Goal: Information Seeking & Learning: Find specific fact

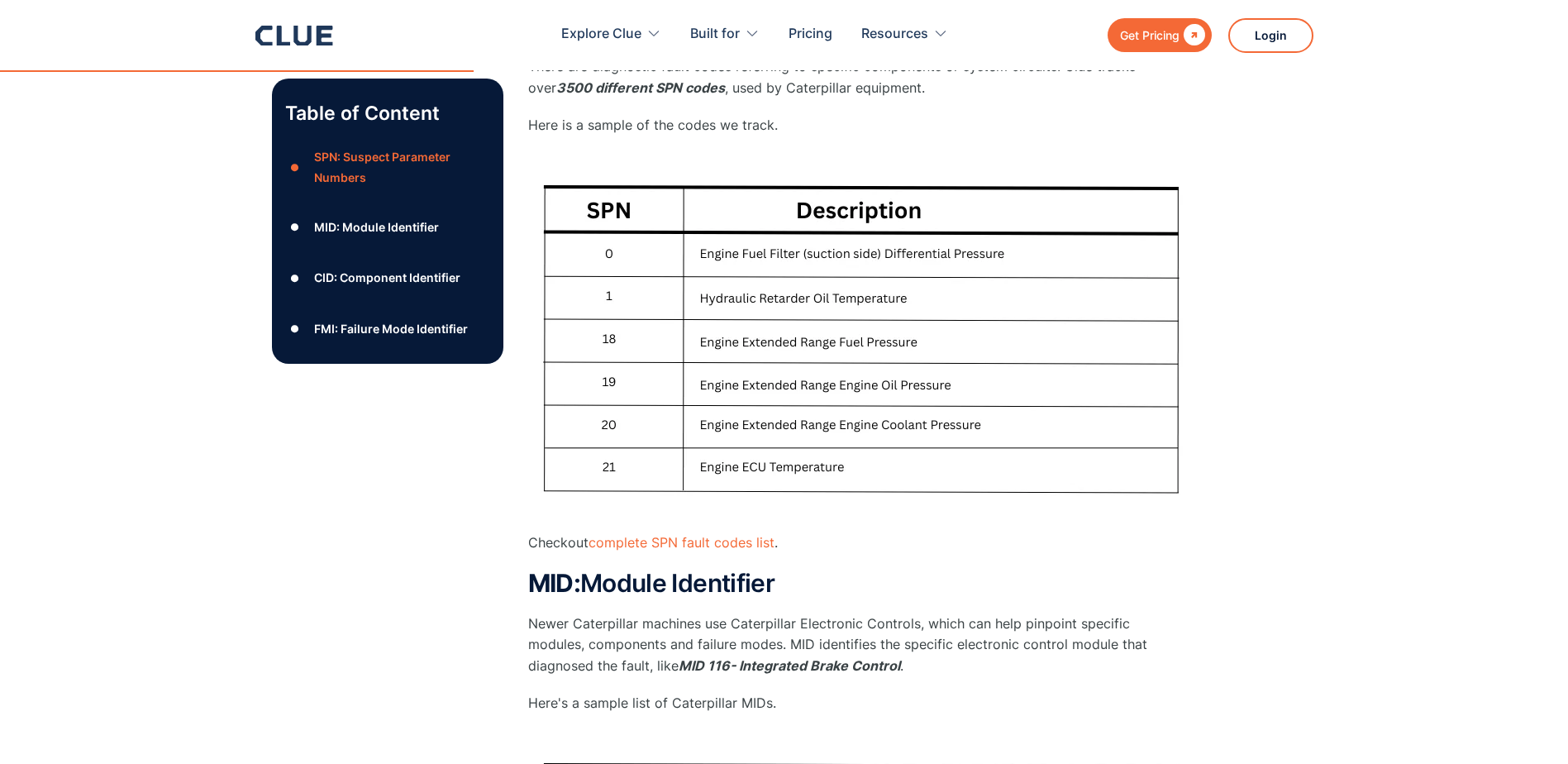
scroll to position [827, 0]
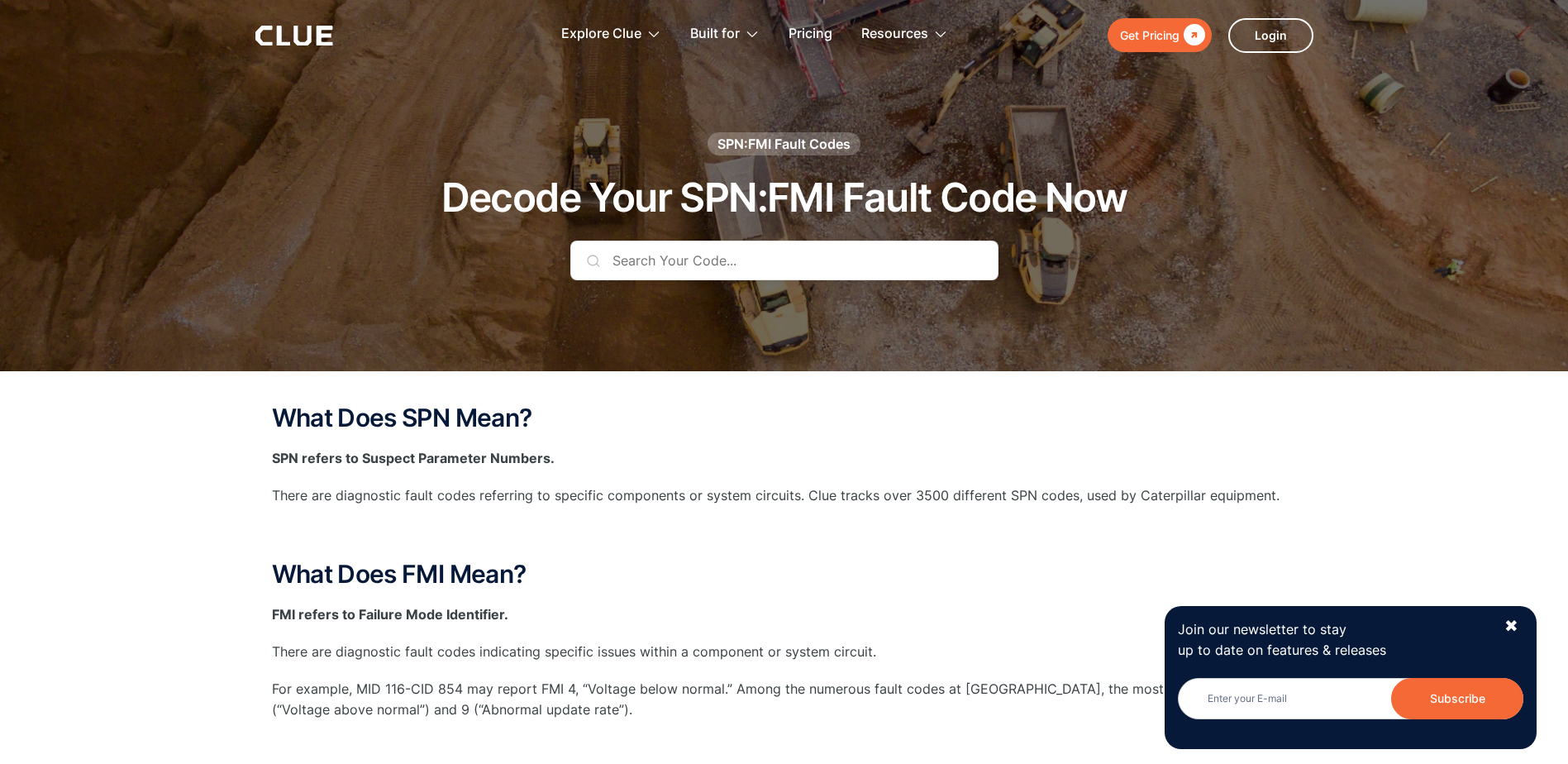
click at [706, 253] on input "text" at bounding box center [784, 260] width 428 height 40
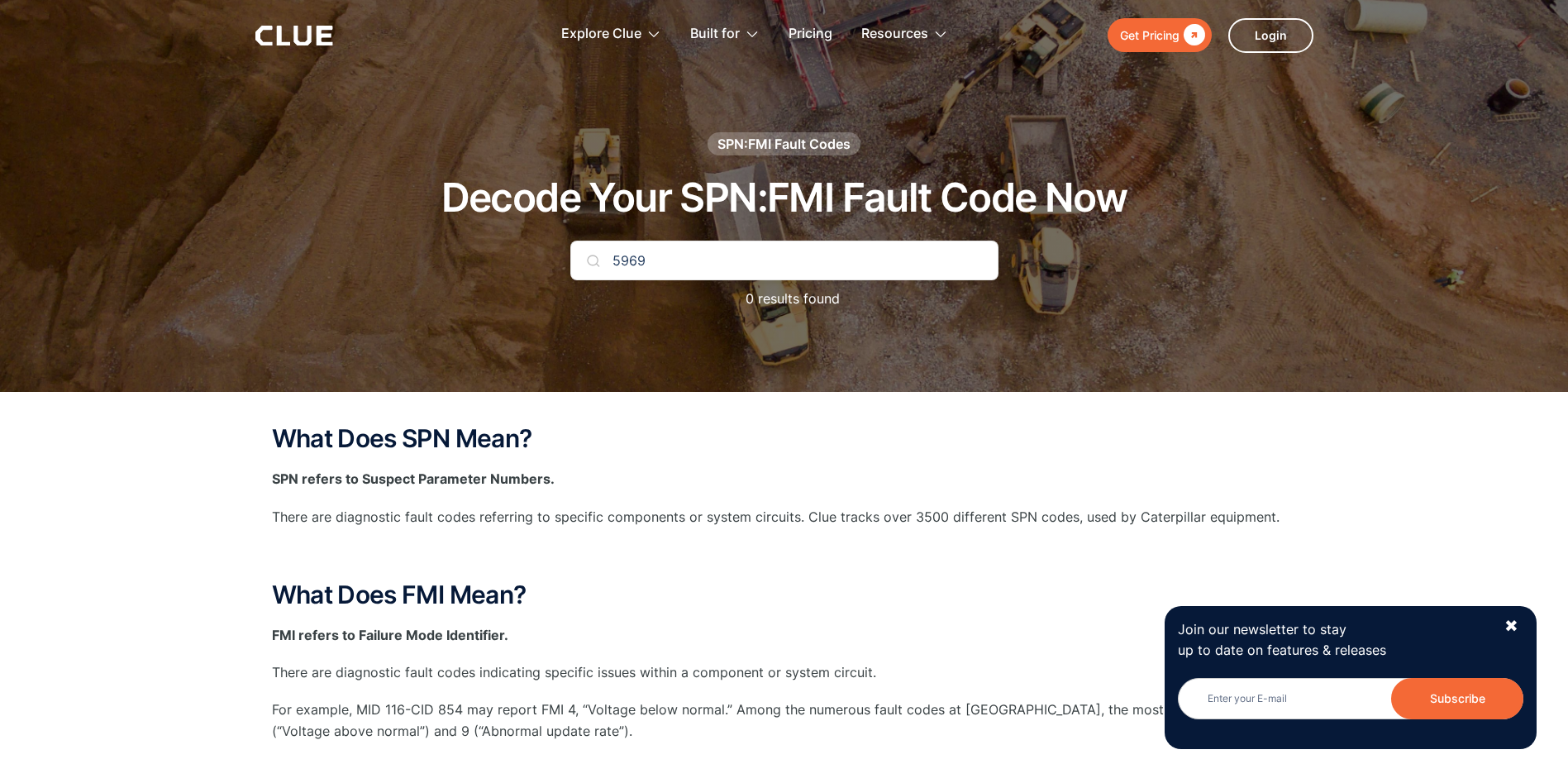
drag, startPoint x: 659, startPoint y: 253, endPoint x: 612, endPoint y: 258, distance: 47.3
click at [612, 258] on input "5969" at bounding box center [784, 260] width 428 height 40
type input "2"
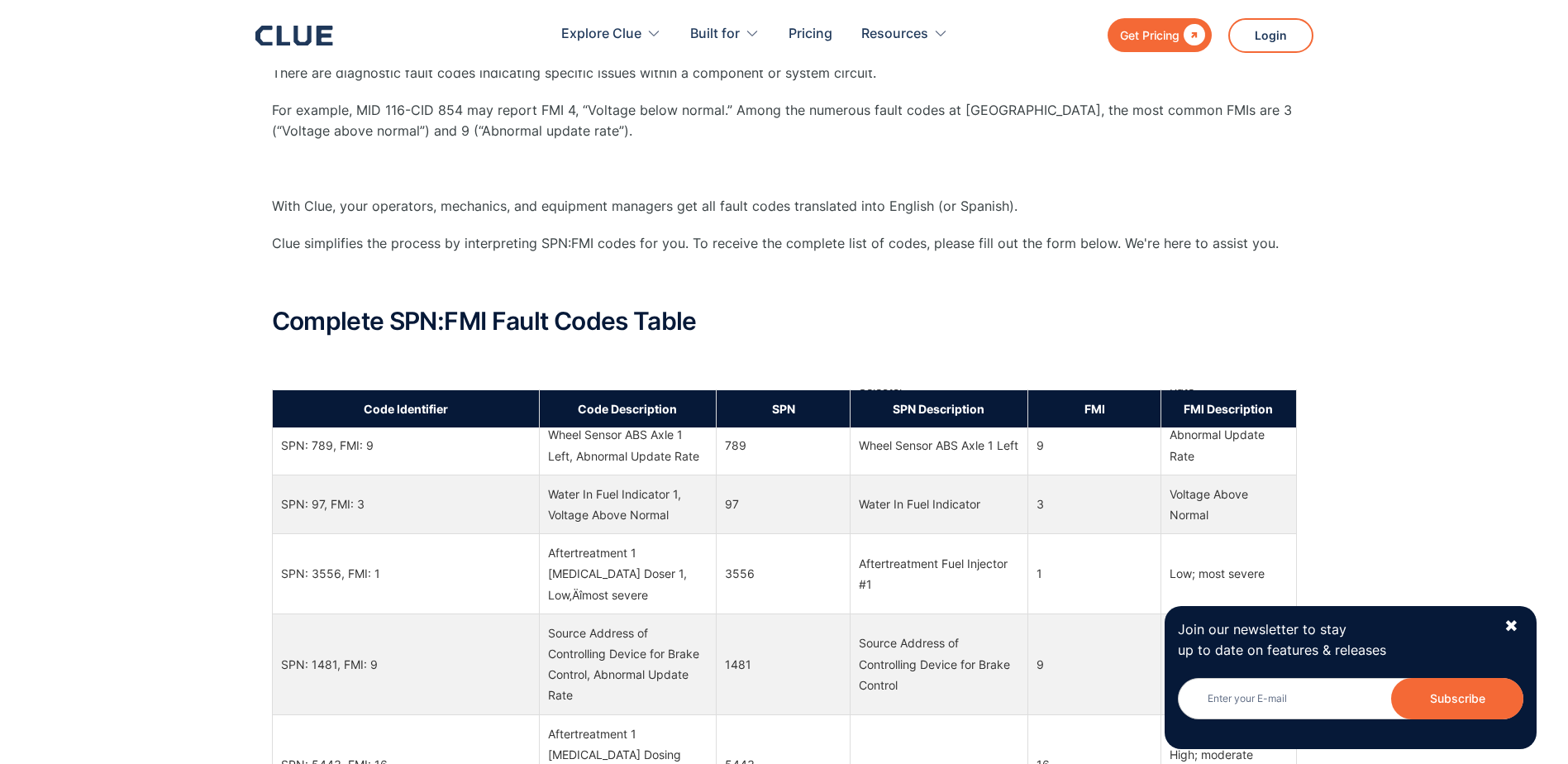
scroll to position [496, 0]
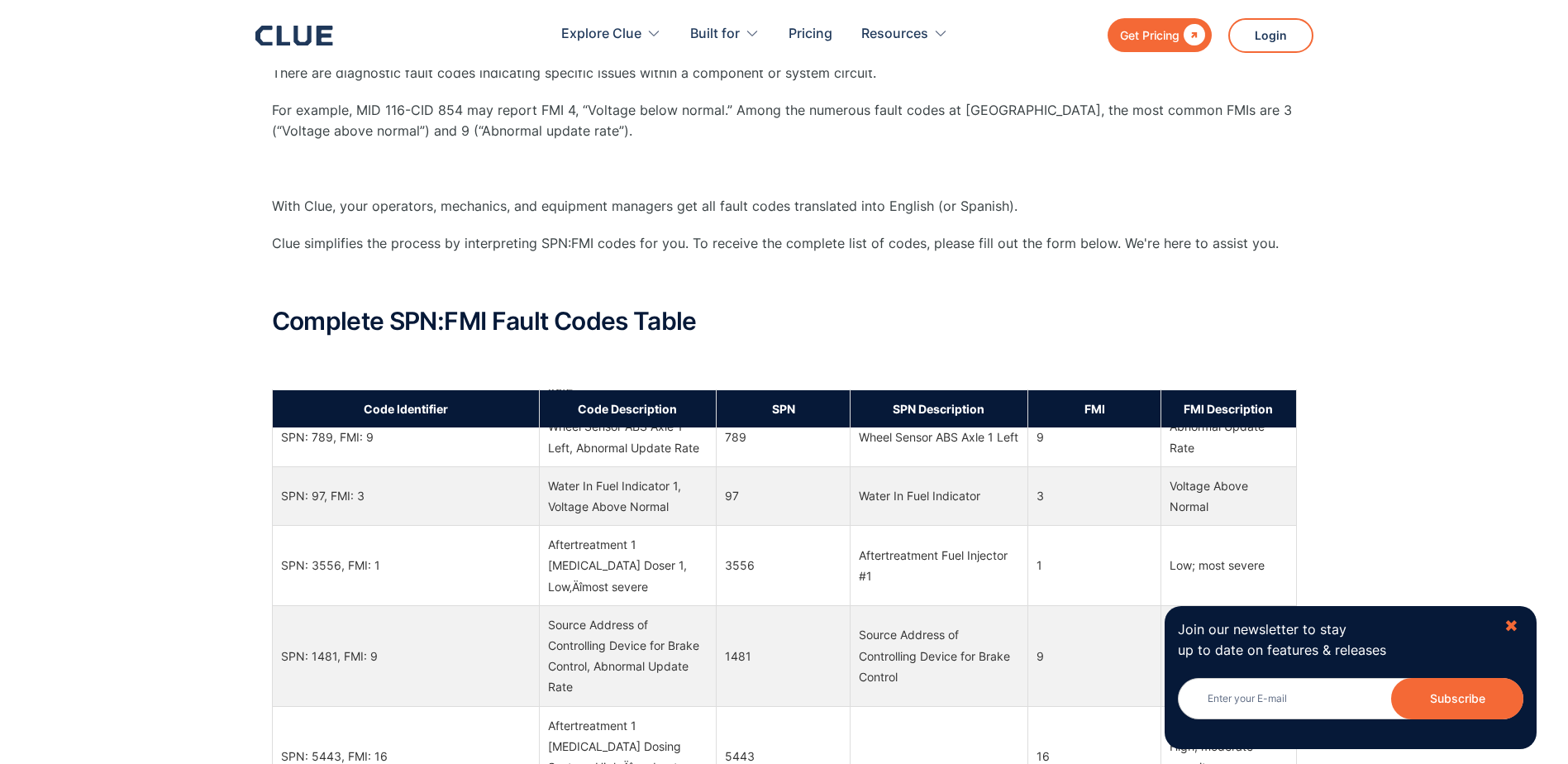
click at [1515, 620] on div "✖" at bounding box center [1511, 626] width 14 height 20
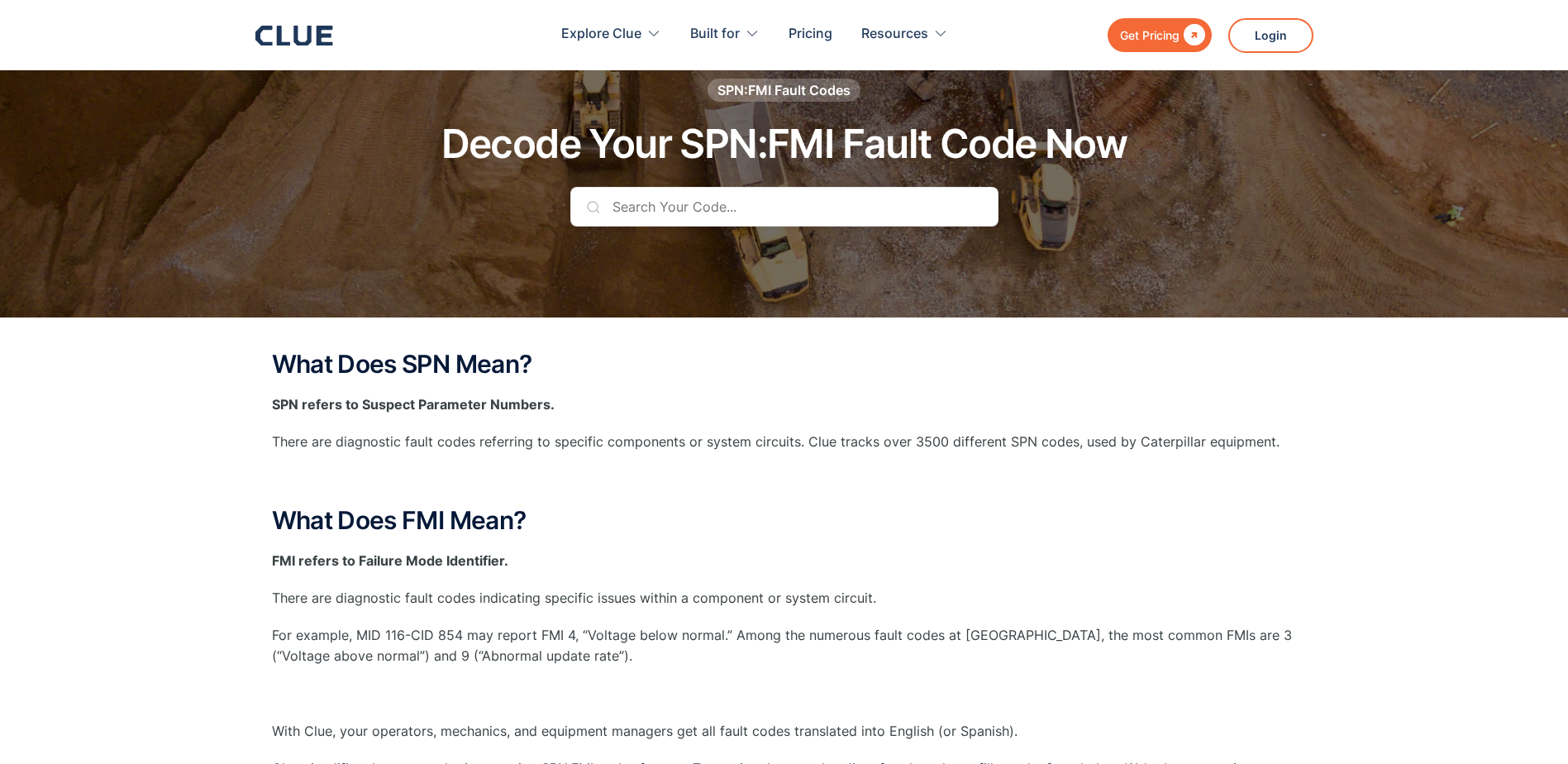
scroll to position [0, 0]
